Goal: Transaction & Acquisition: Purchase product/service

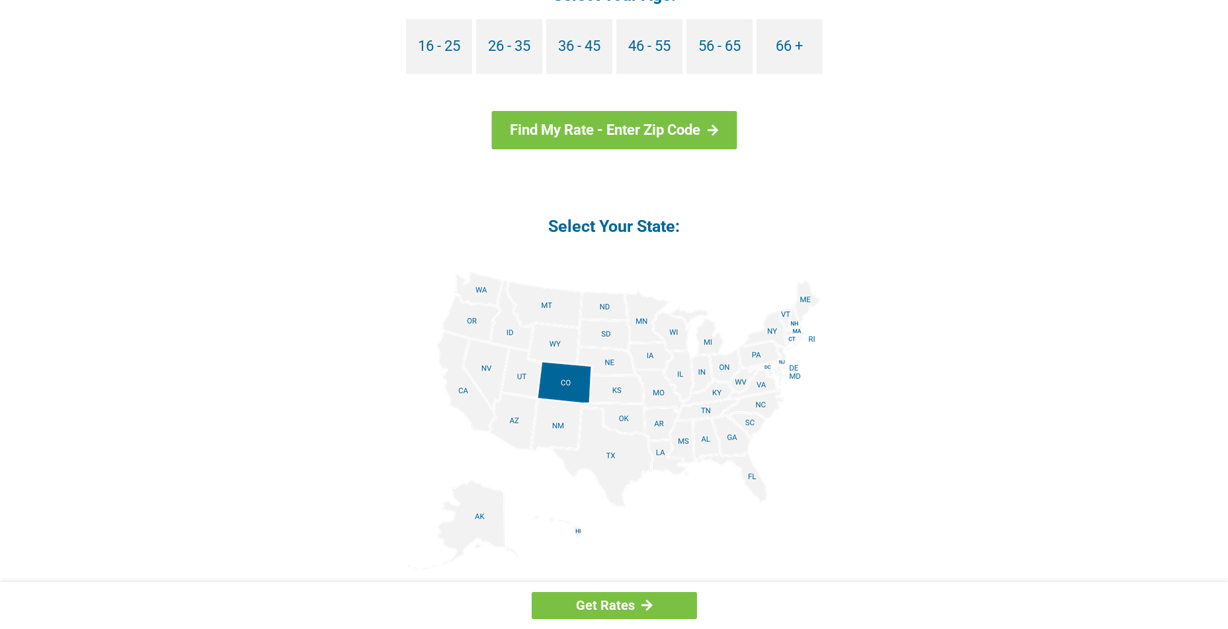
scroll to position [1388, 0]
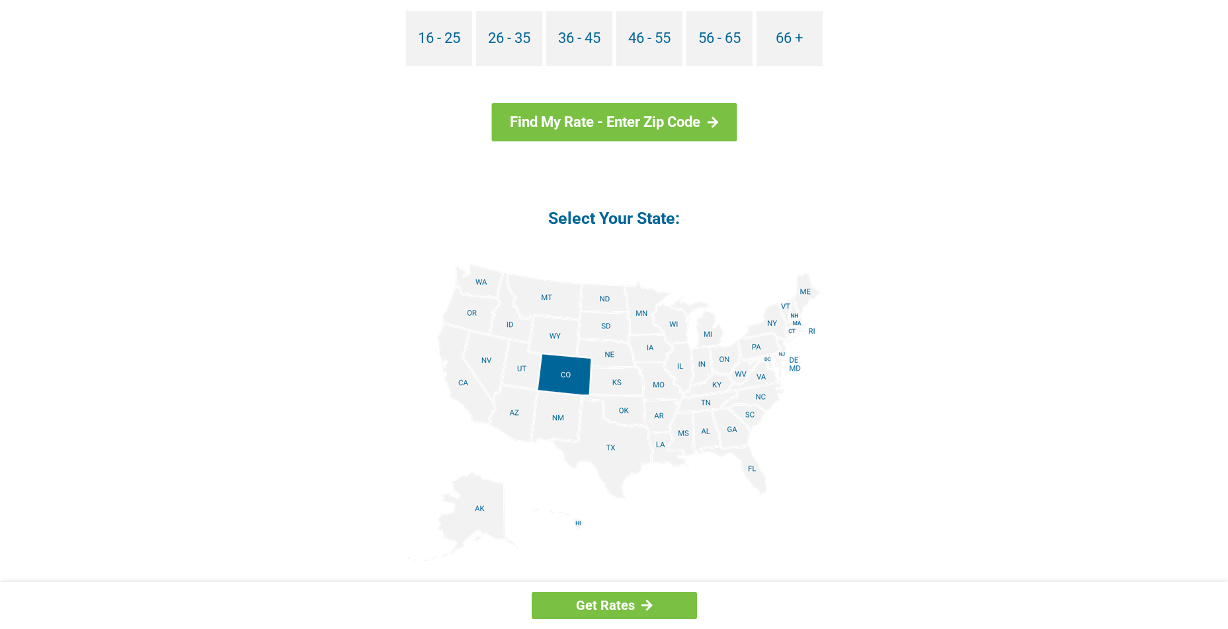
click at [736, 430] on img at bounding box center [614, 413] width 413 height 298
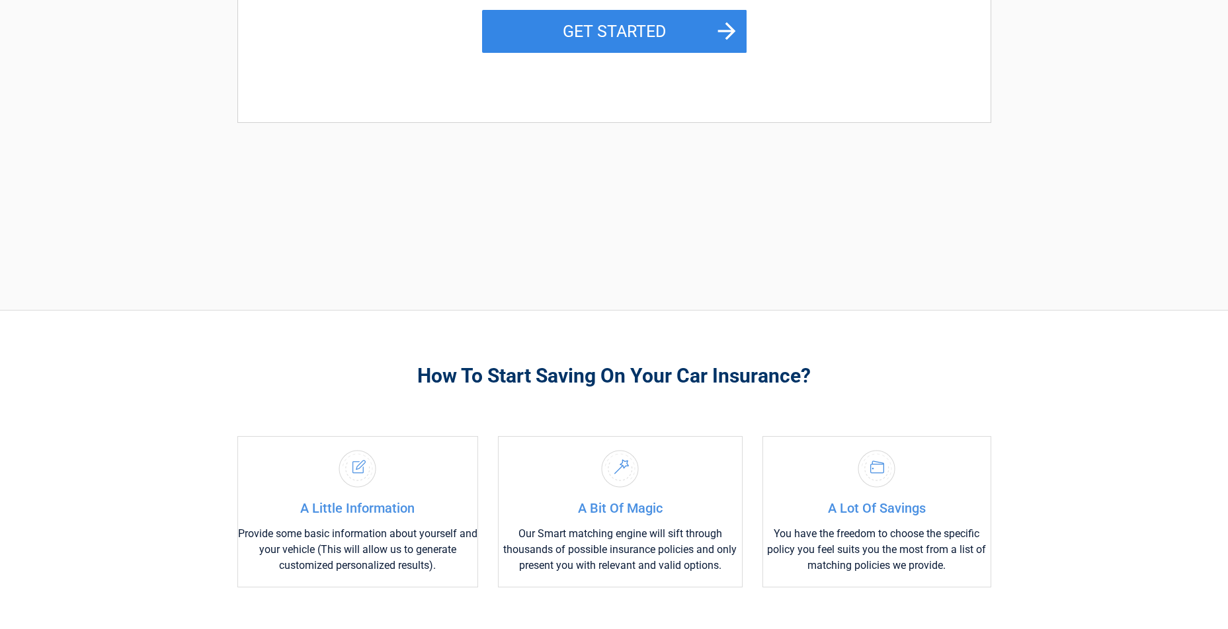
scroll to position [331, 0]
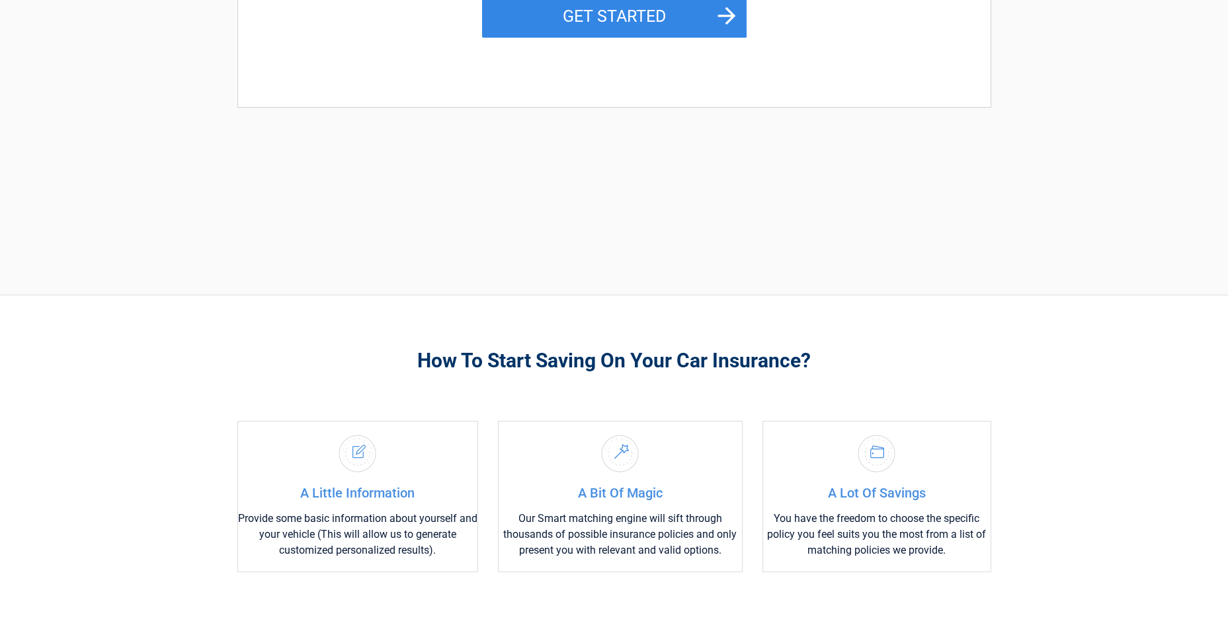
scroll to position [331, 0]
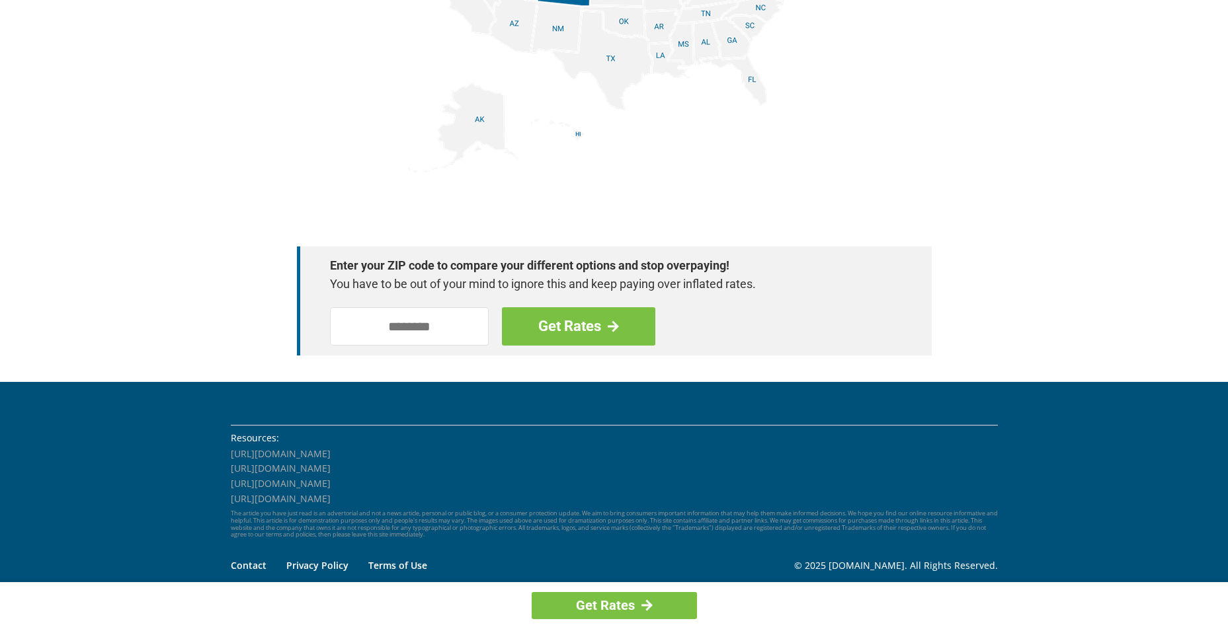
scroll to position [1788, 0]
